Goal: Task Accomplishment & Management: Manage account settings

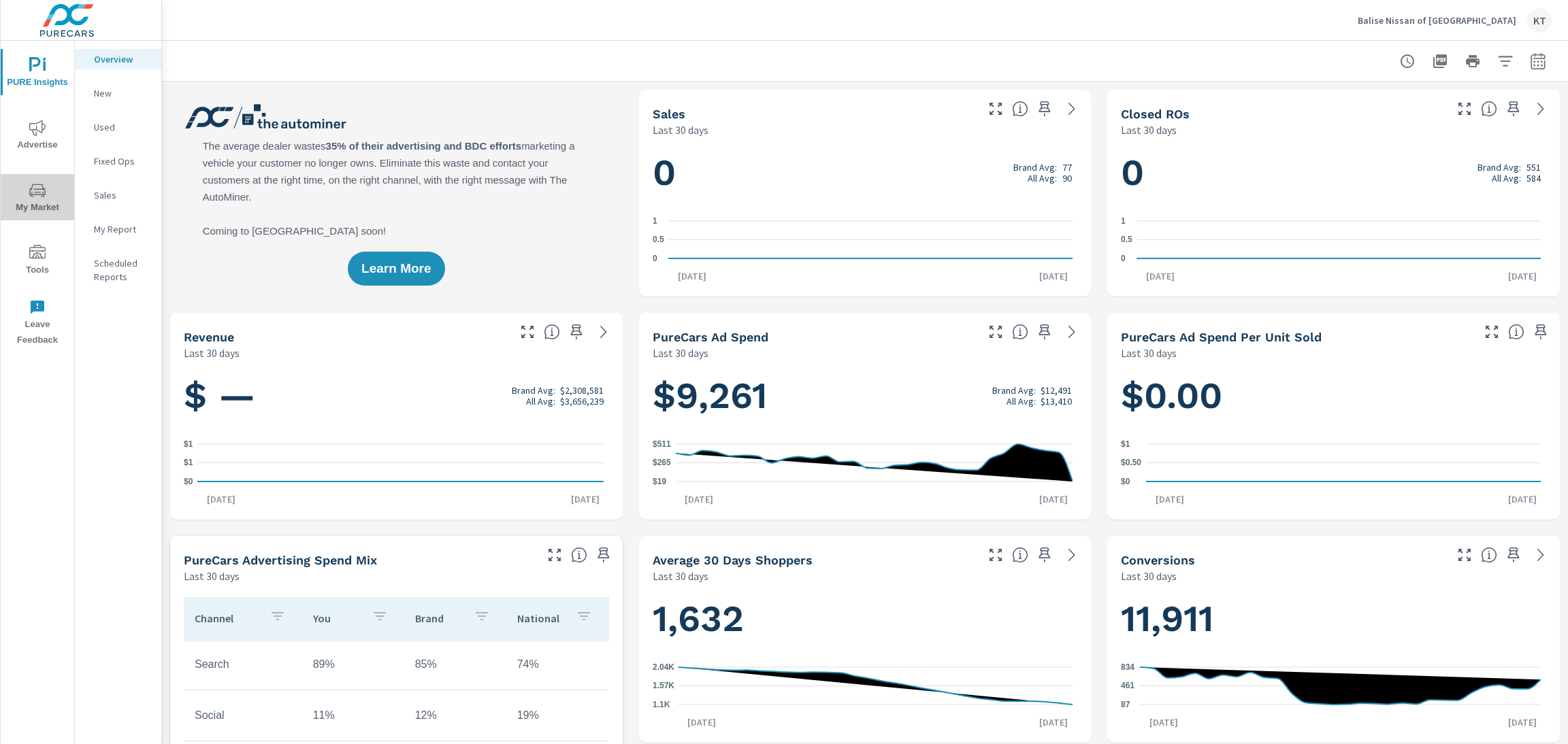
click at [23, 201] on span "My Market" at bounding box center [37, 199] width 65 height 33
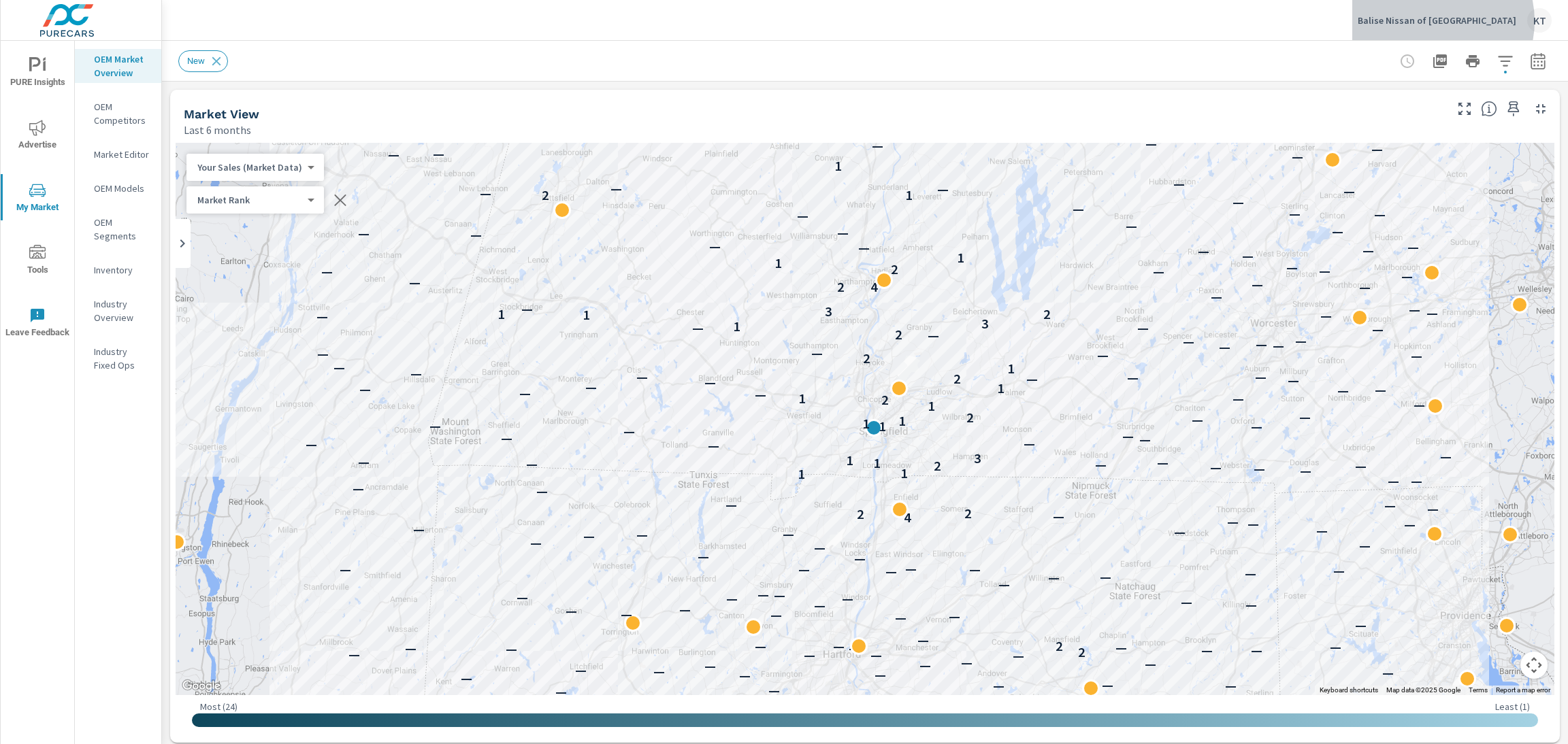
click at [1461, 21] on p "Balise Nissan of West Springfield" at bounding box center [1437, 20] width 159 height 12
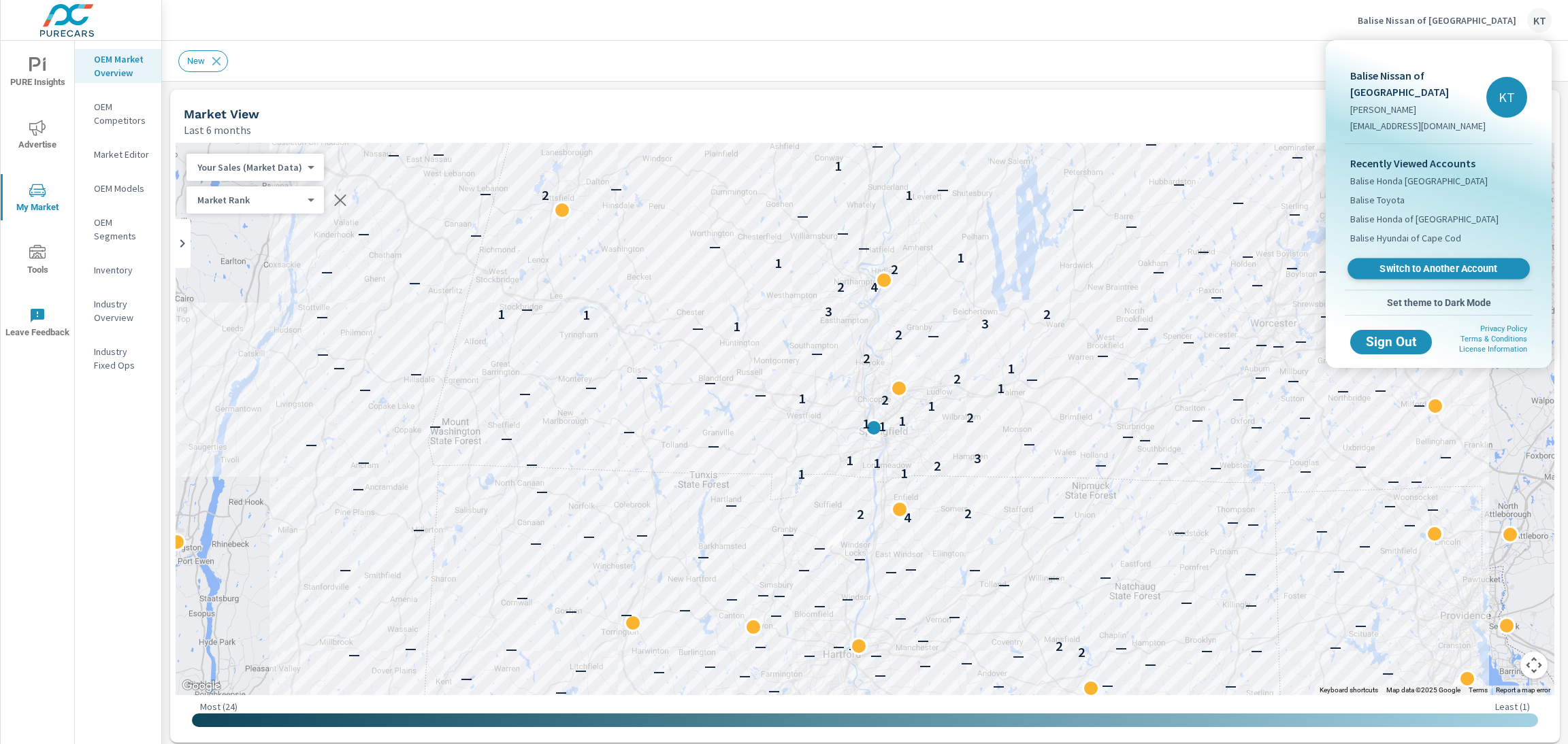
click at [1454, 267] on span "Switch to Another Account" at bounding box center [1438, 269] width 167 height 13
